Goal: Find specific page/section: Find specific page/section

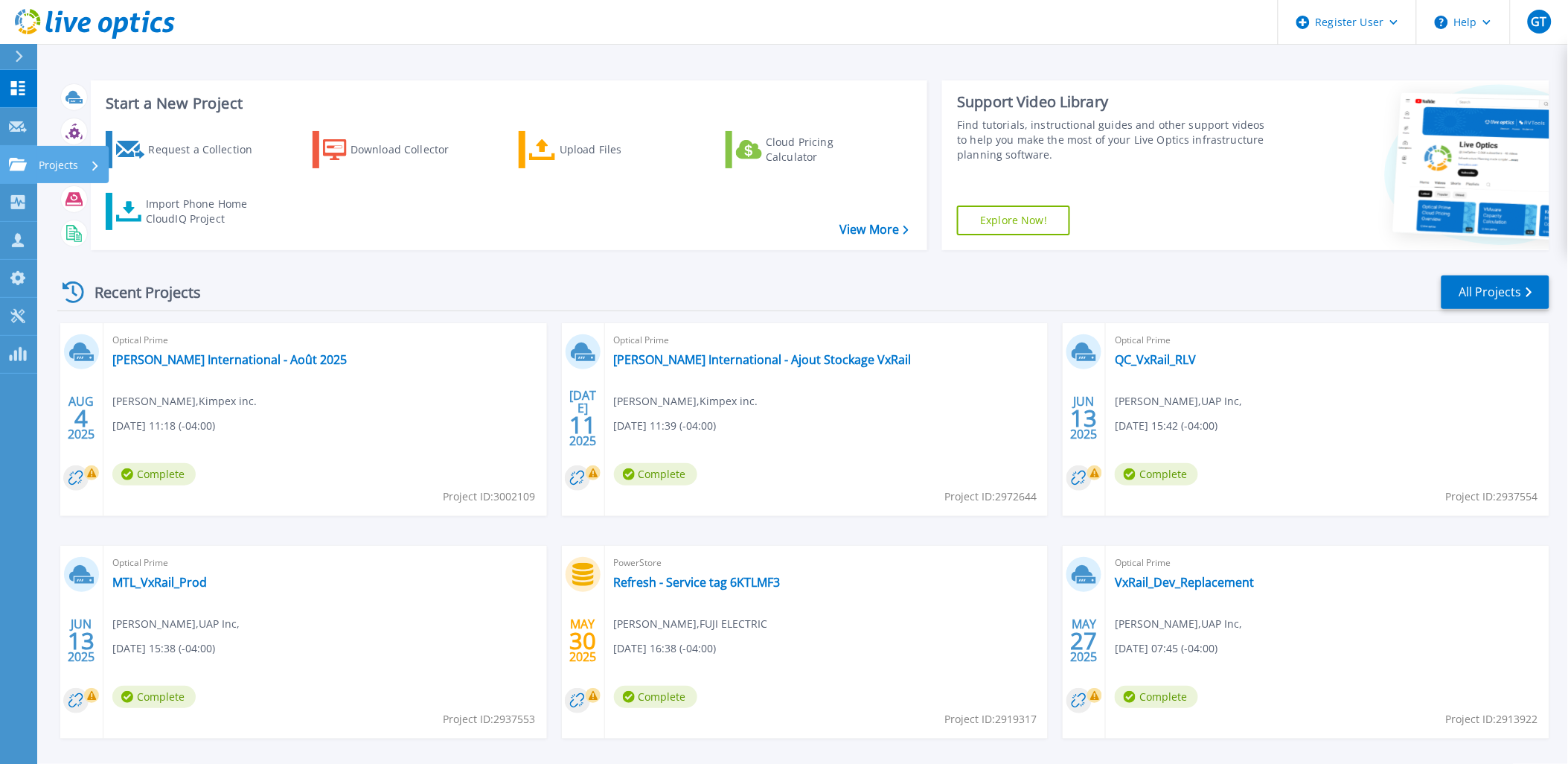
click at [11, 158] on icon at bounding box center [17, 164] width 18 height 13
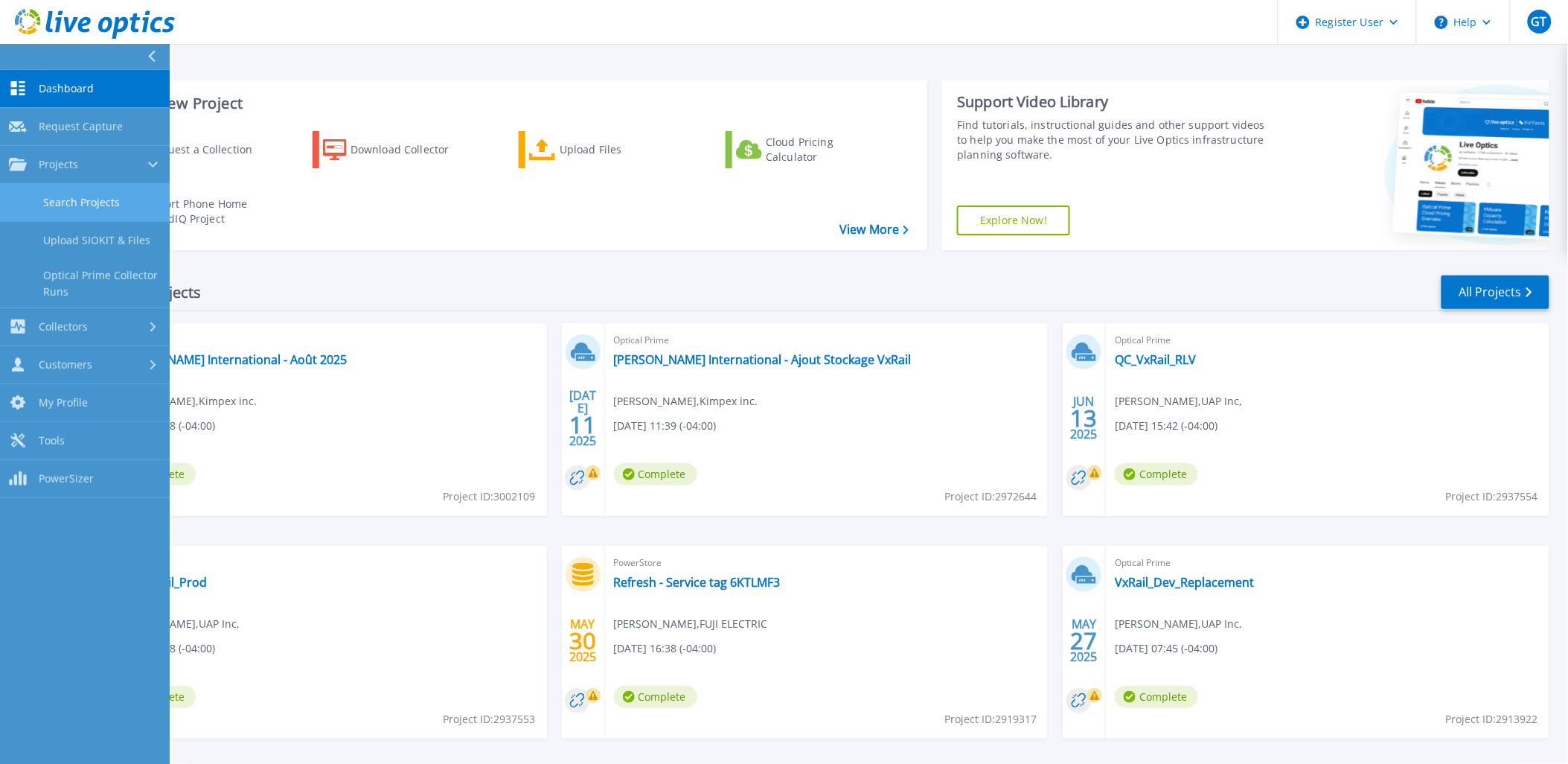
click at [76, 196] on link "Search Projects" at bounding box center [85, 203] width 170 height 38
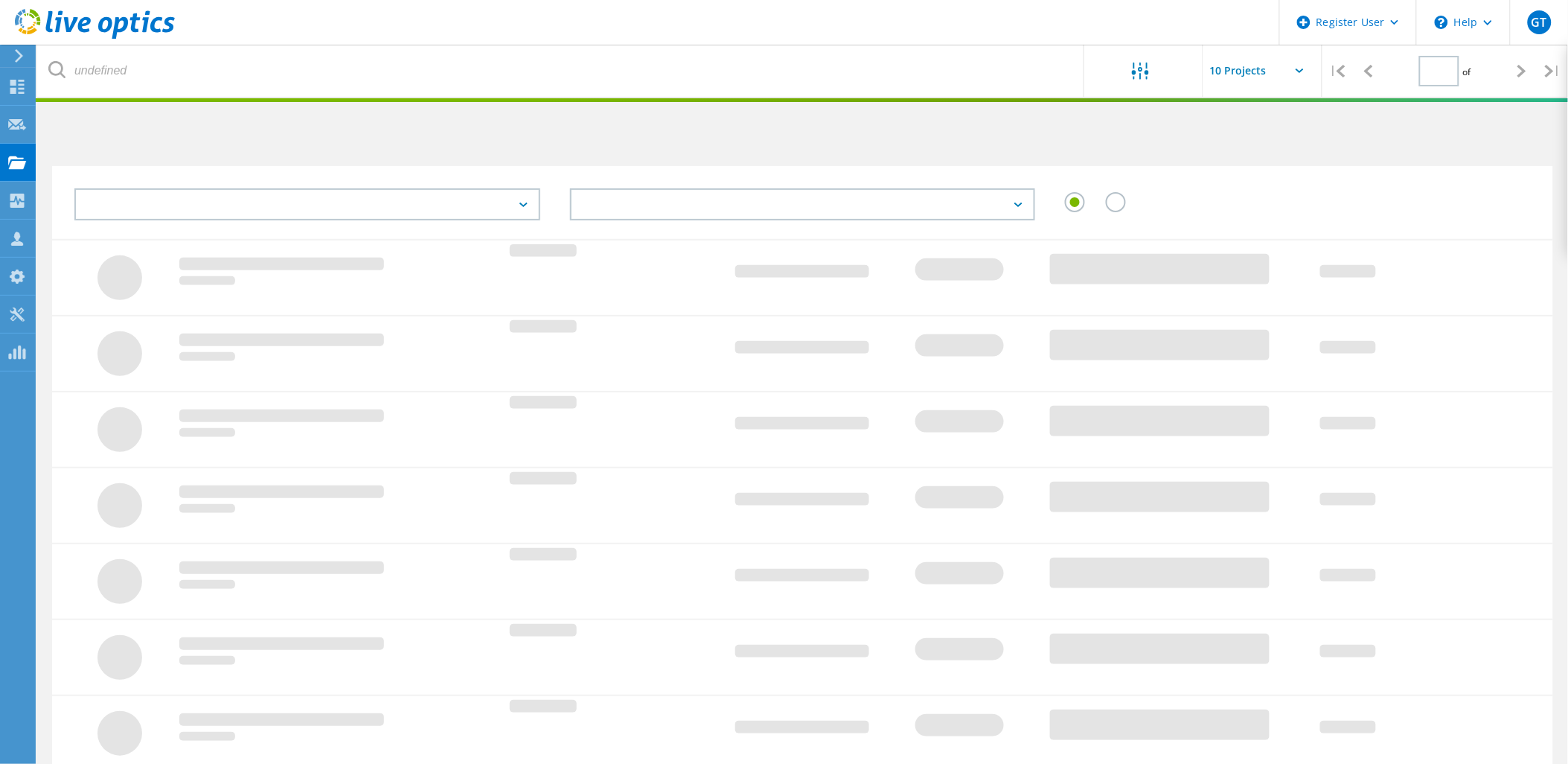
type input "1"
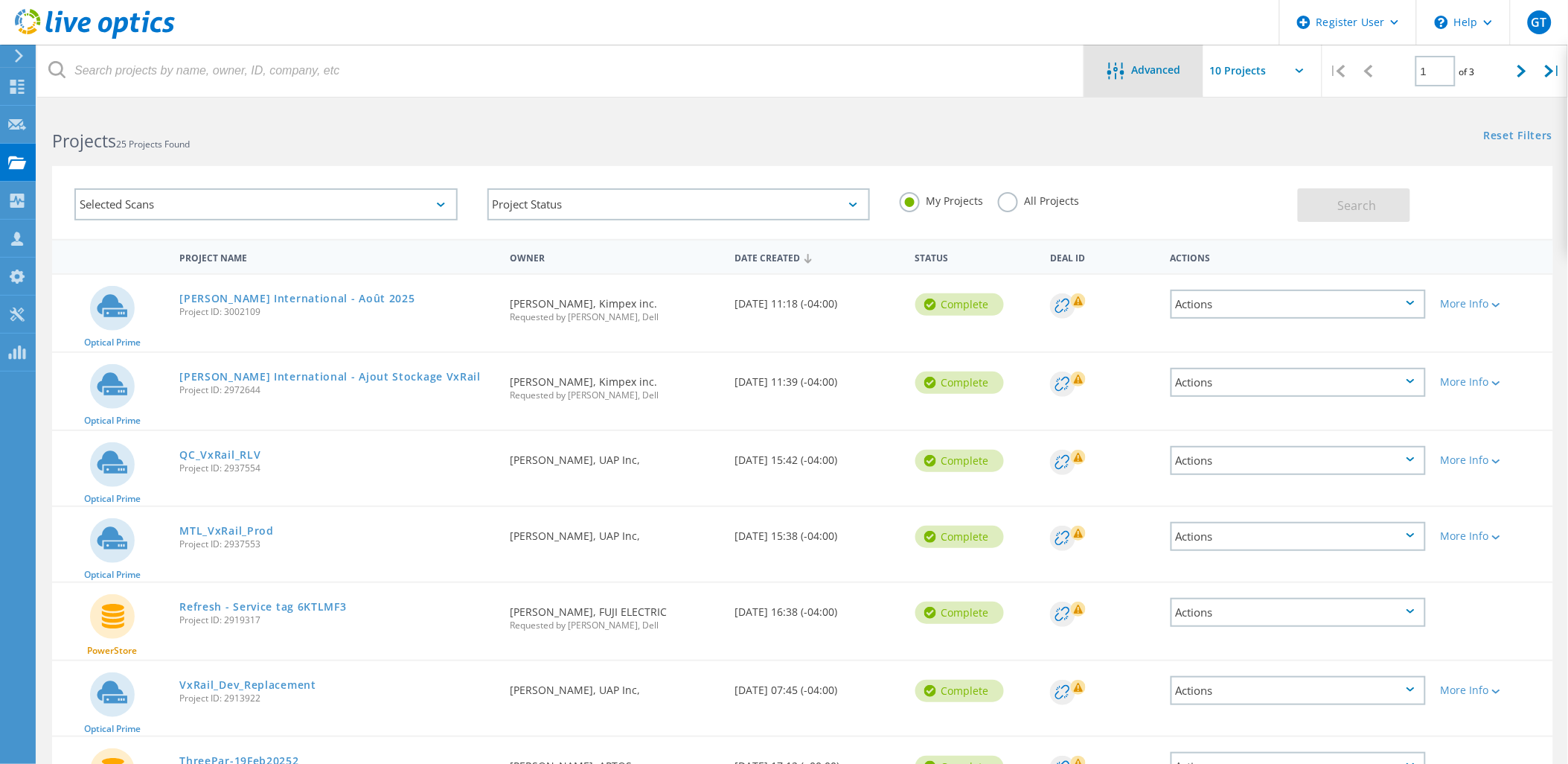
click at [1151, 57] on div "Advanced" at bounding box center [1144, 71] width 119 height 52
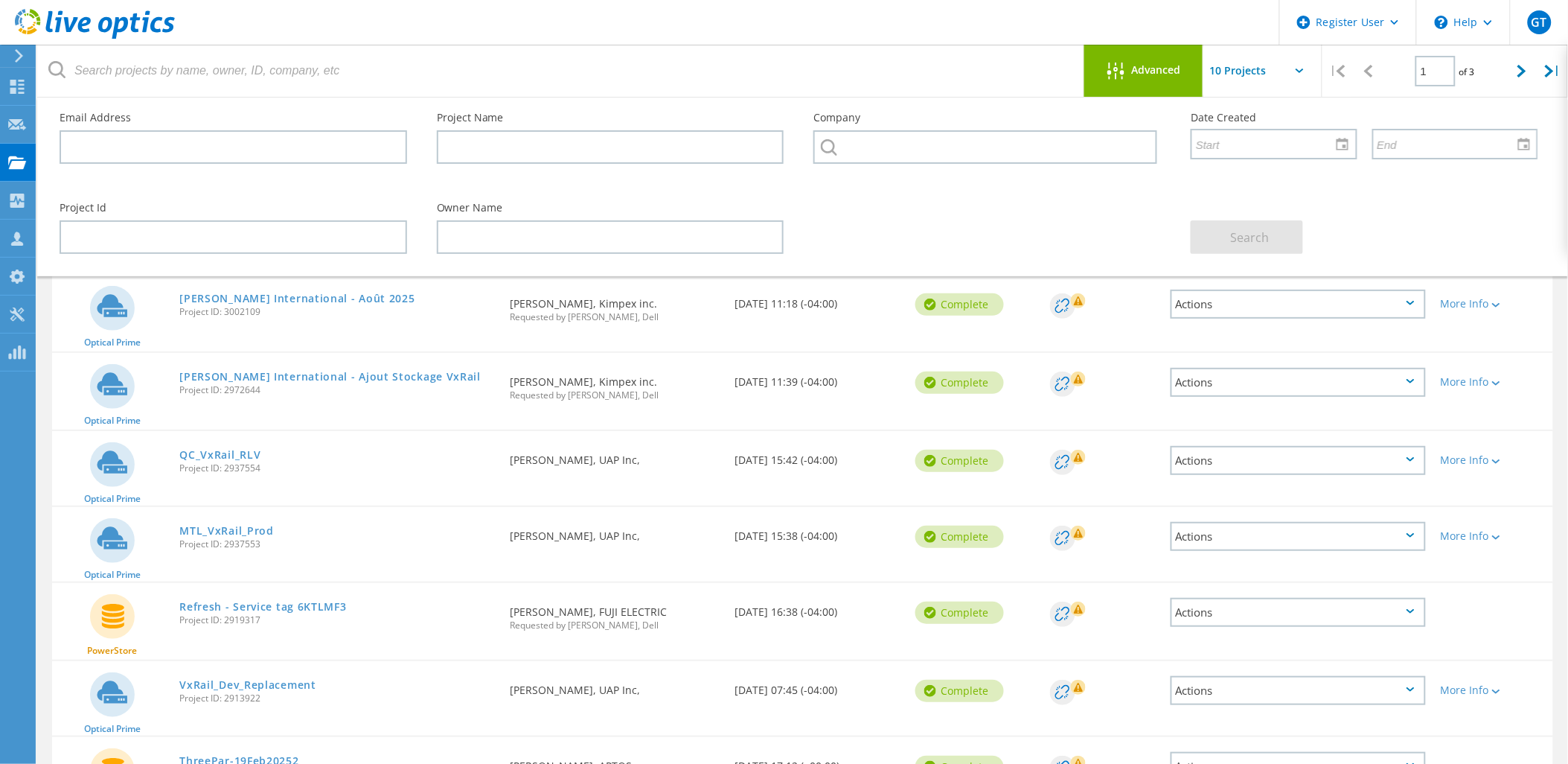
click at [1131, 54] on div "Advanced" at bounding box center [1144, 71] width 119 height 52
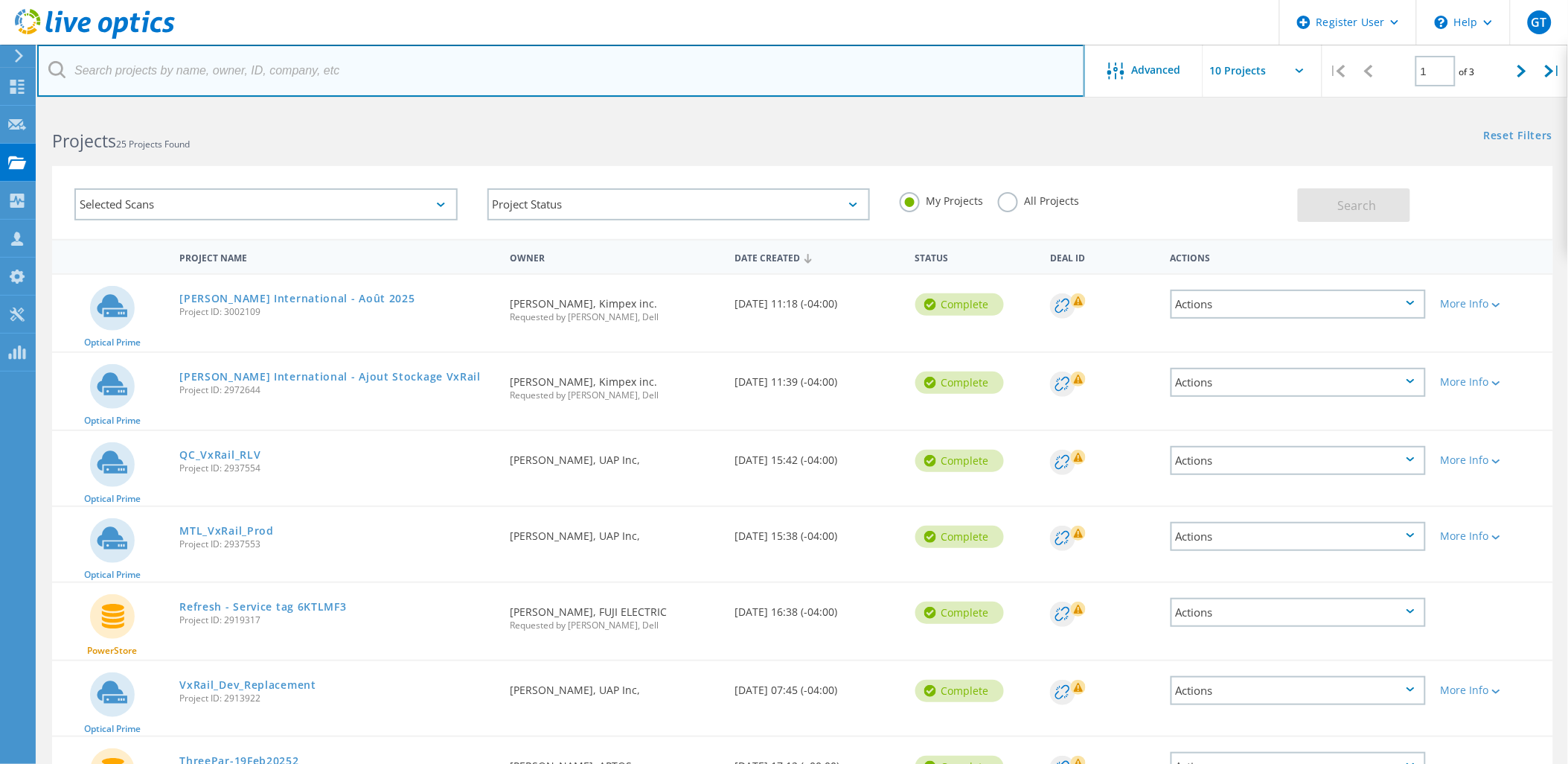
click at [205, 66] on input "text" at bounding box center [561, 71] width 1048 height 52
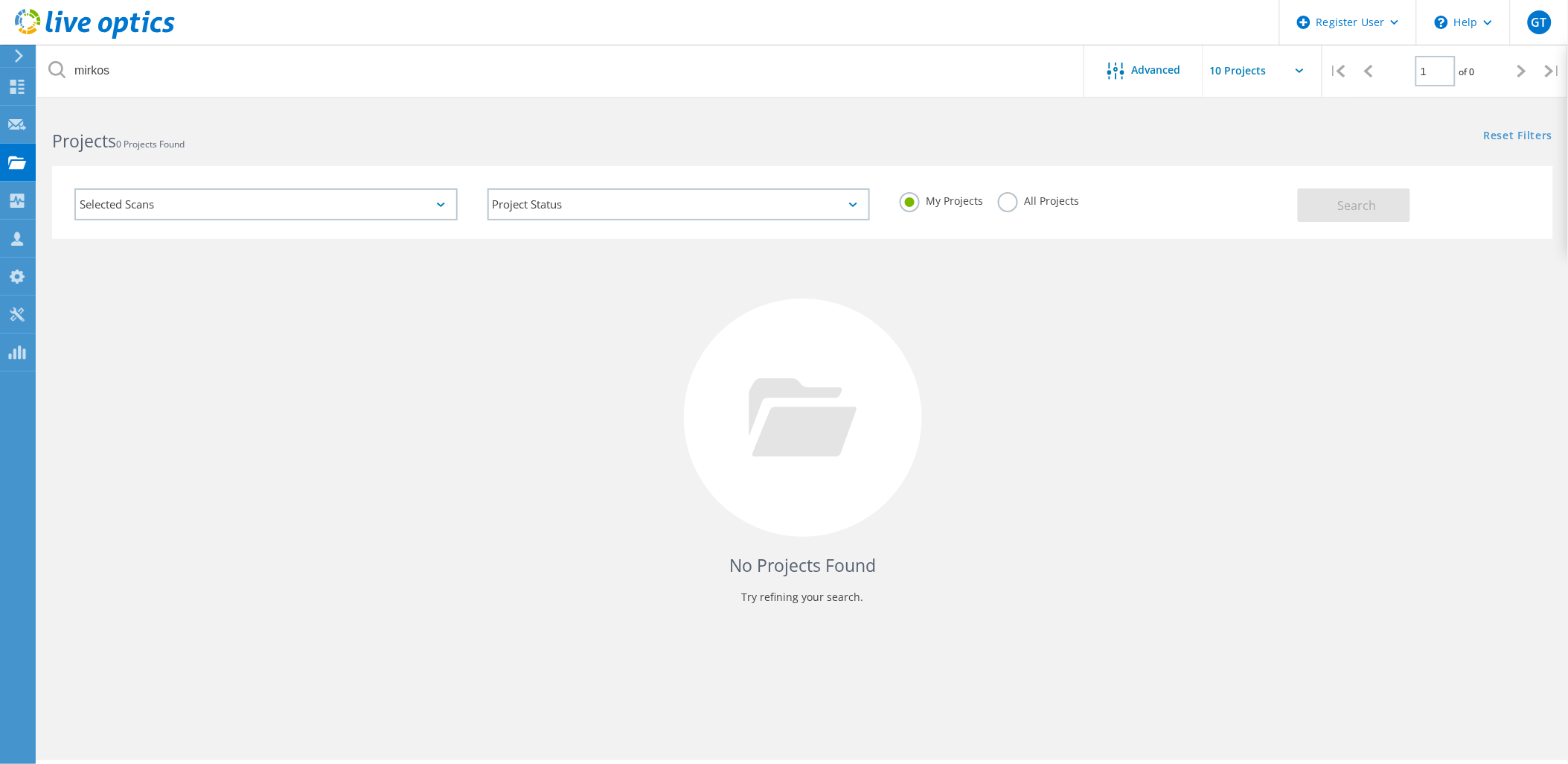
click at [998, 198] on label "All Projects" at bounding box center [1038, 199] width 81 height 14
click at [0, 0] on input "All Projects" at bounding box center [0, 0] width 0 height 0
click at [1390, 207] on button "Search" at bounding box center [1354, 205] width 113 height 33
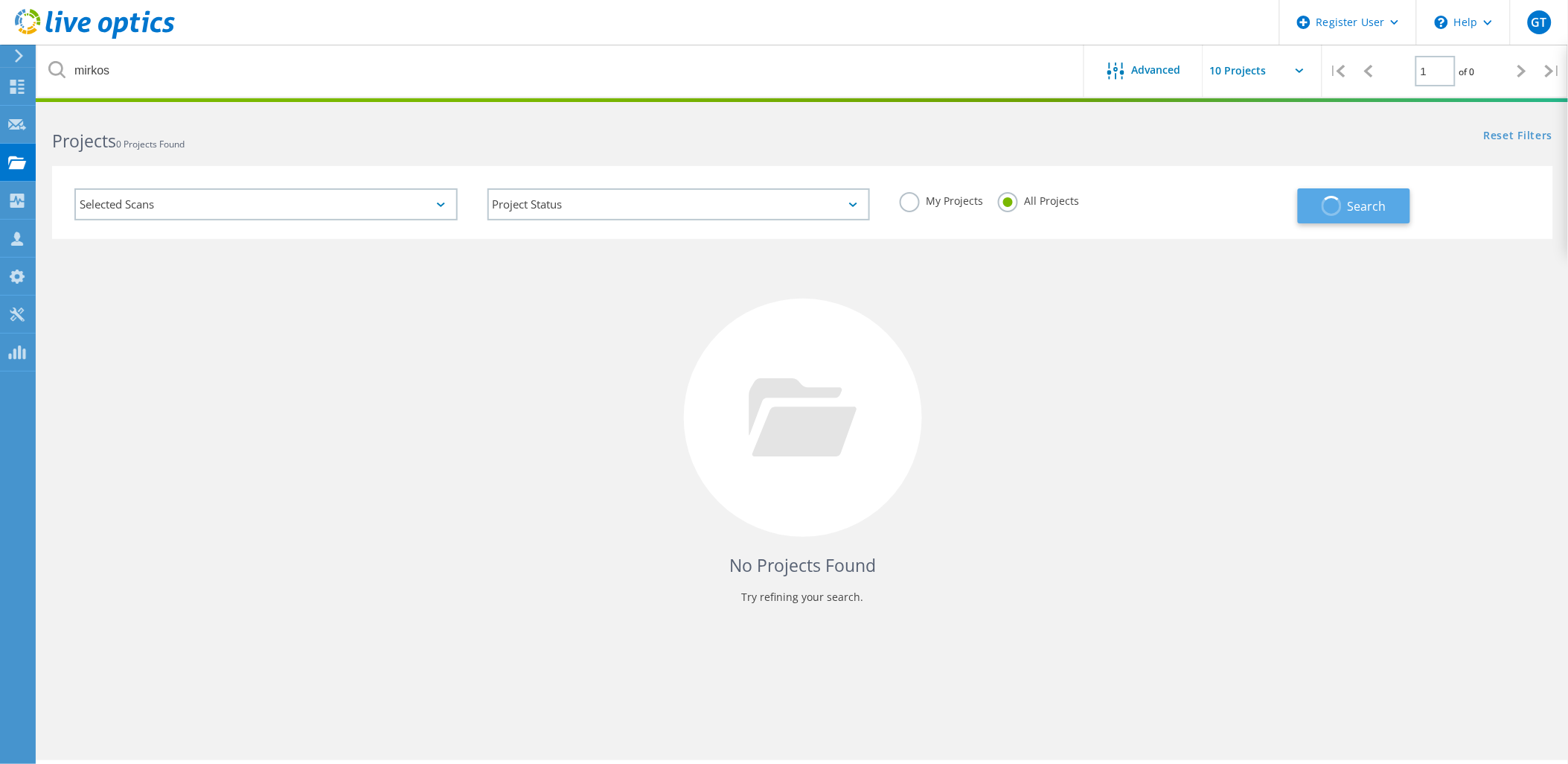
click at [1386, 209] on button "Search" at bounding box center [1354, 205] width 113 height 35
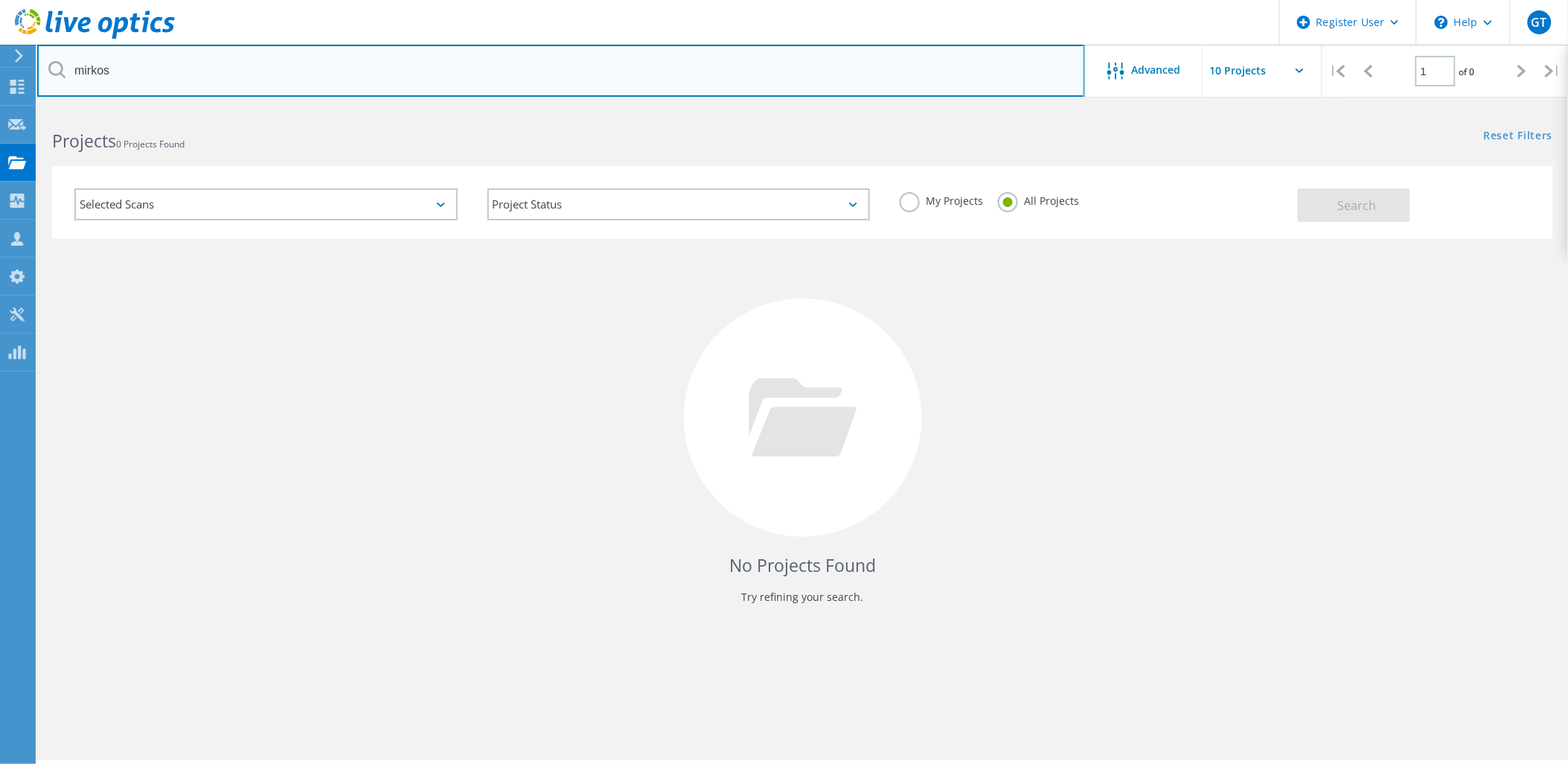
drag, startPoint x: 184, startPoint y: 64, endPoint x: -4, endPoint y: 92, distance: 190.1
click at [0, 92] on html "Register User \n Help Explore Helpful Articles Contact Support GT Dell User Gae…" at bounding box center [784, 402] width 1568 height 804
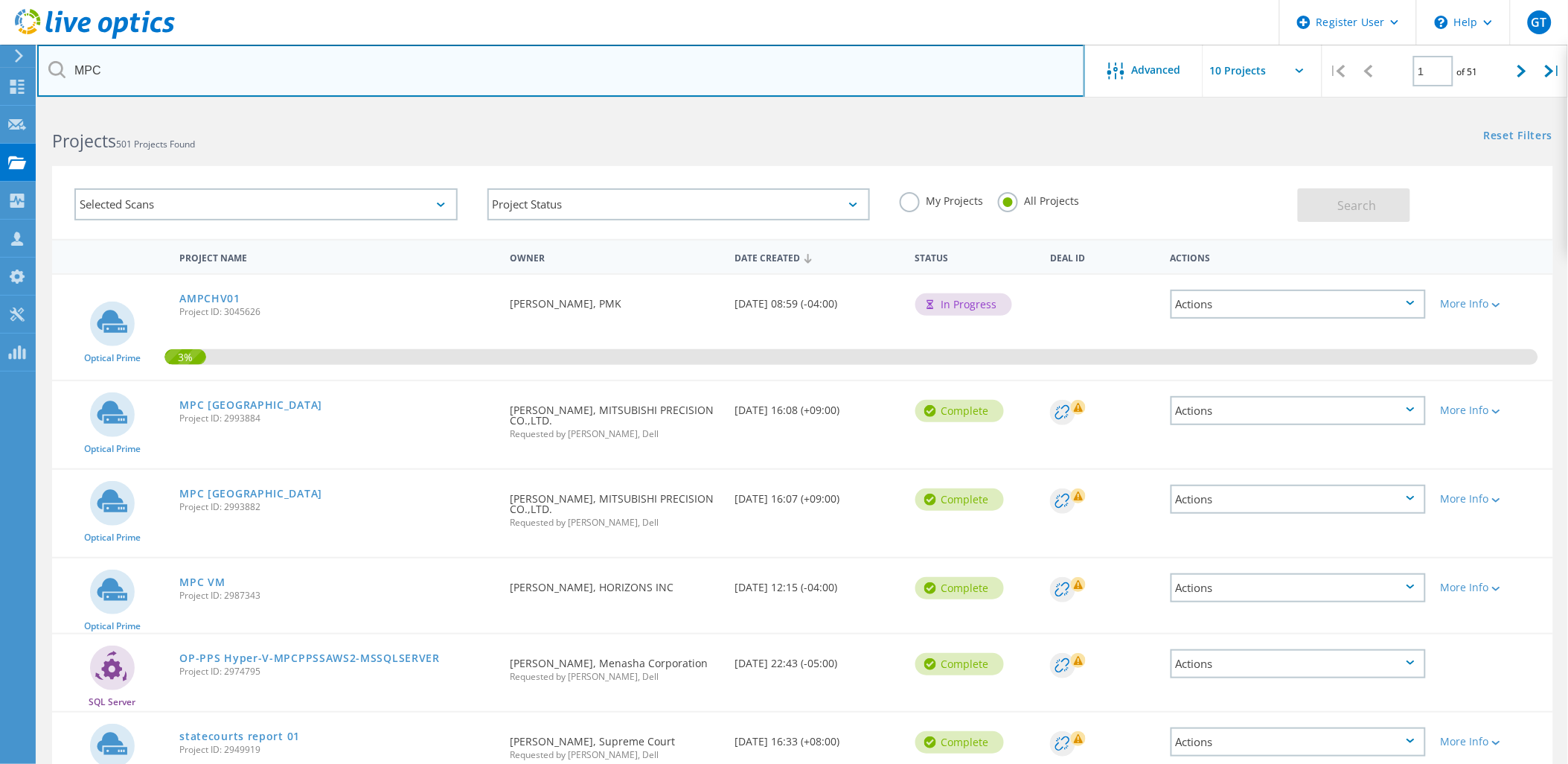
click at [147, 75] on input "MPC" at bounding box center [561, 71] width 1048 height 52
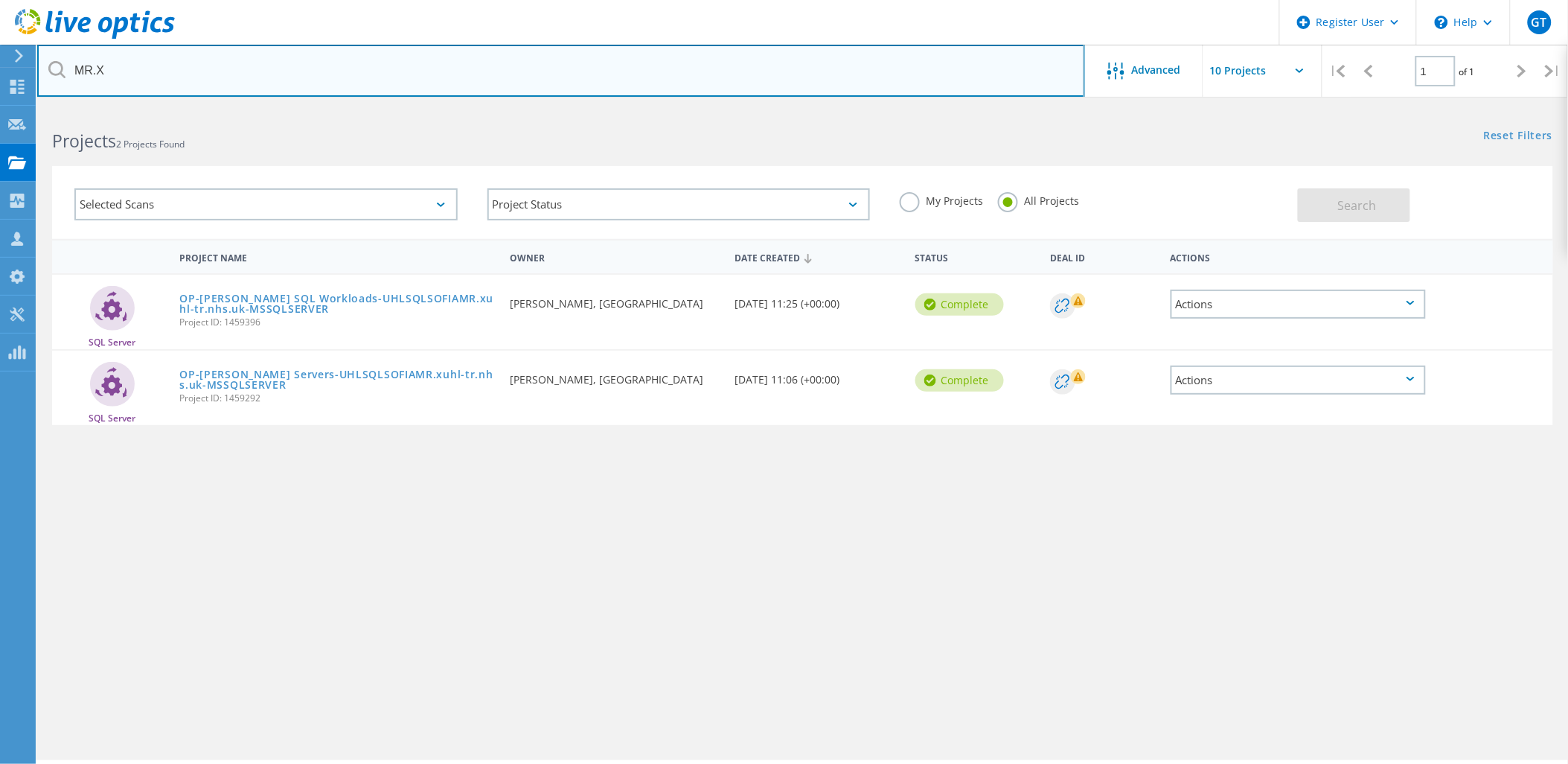
drag, startPoint x: 185, startPoint y: 67, endPoint x: 5, endPoint y: 67, distance: 180.0
click at [5, 108] on div "Register User \n Help Explore Helpful Articles Contact Support GT Dell User Gae…" at bounding box center [784, 456] width 1568 height 697
drag, startPoint x: 187, startPoint y: 71, endPoint x: 0, endPoint y: 69, distance: 187.0
click at [0, 108] on div "Register User \n Help Explore Helpful Articles Contact Support GT Dell User Gae…" at bounding box center [784, 456] width 1568 height 697
type input "M"
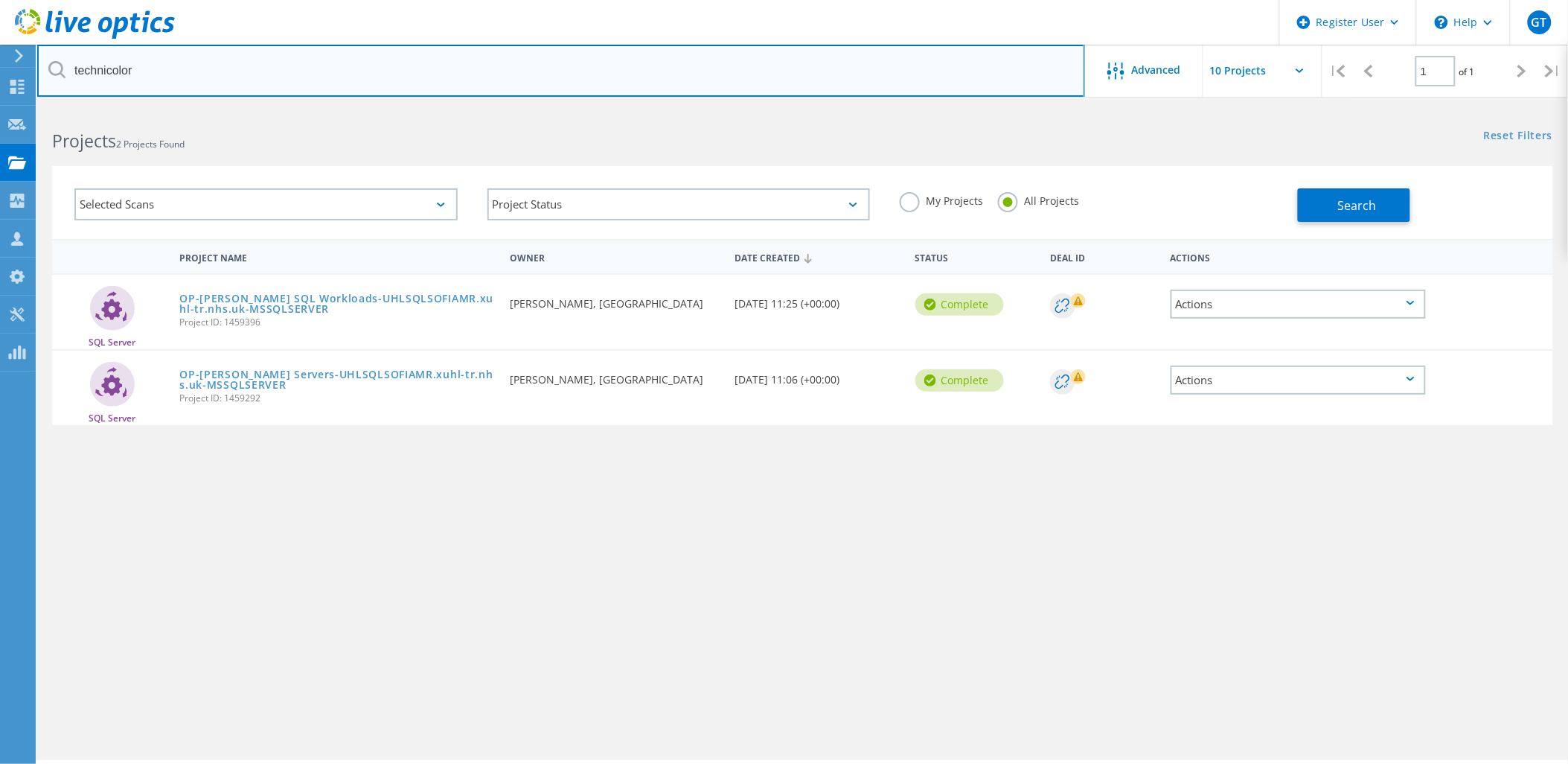
type input "technicolor"
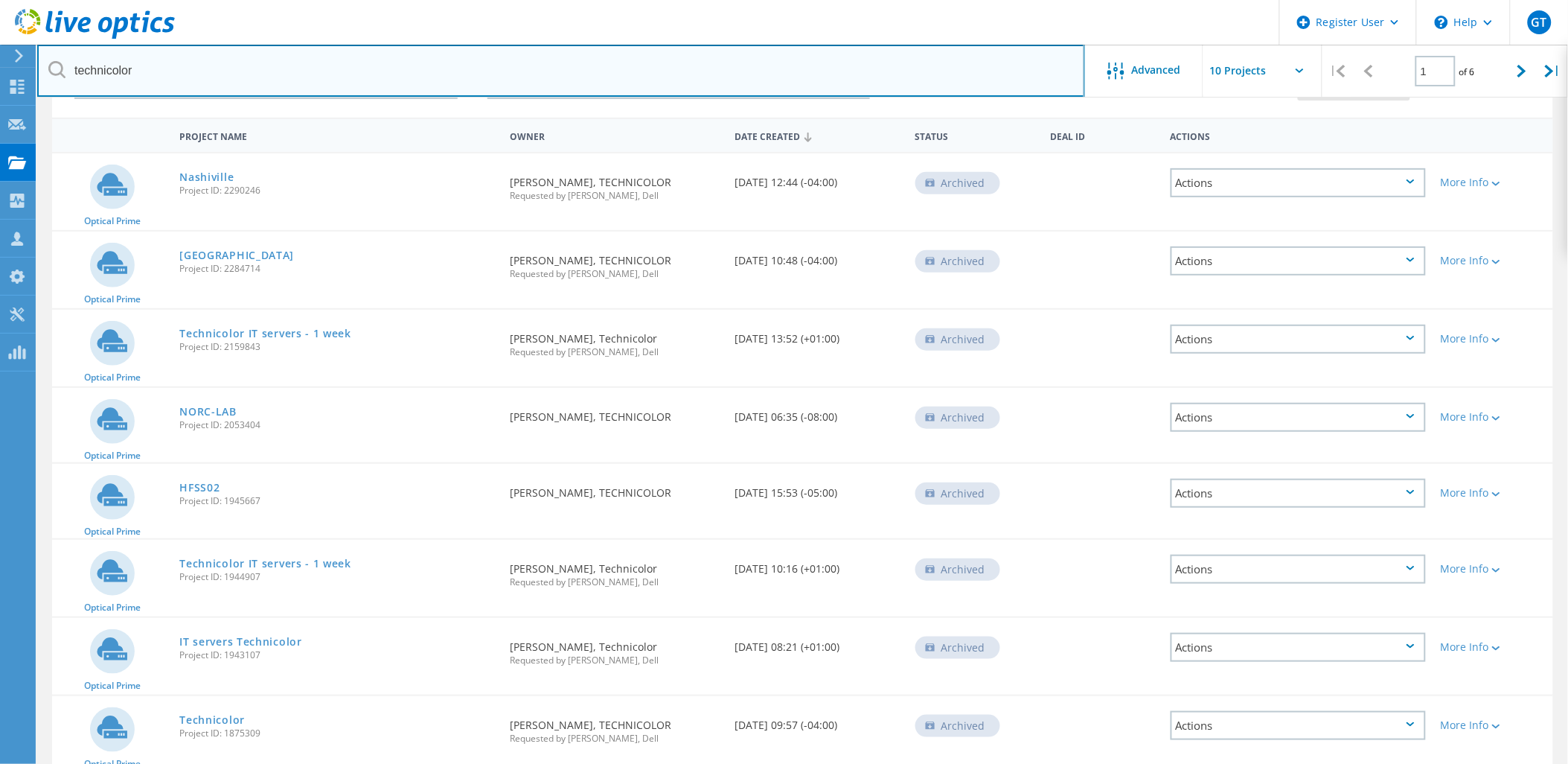
scroll to position [55, 0]
